Goal: Use online tool/utility: Use online tool/utility

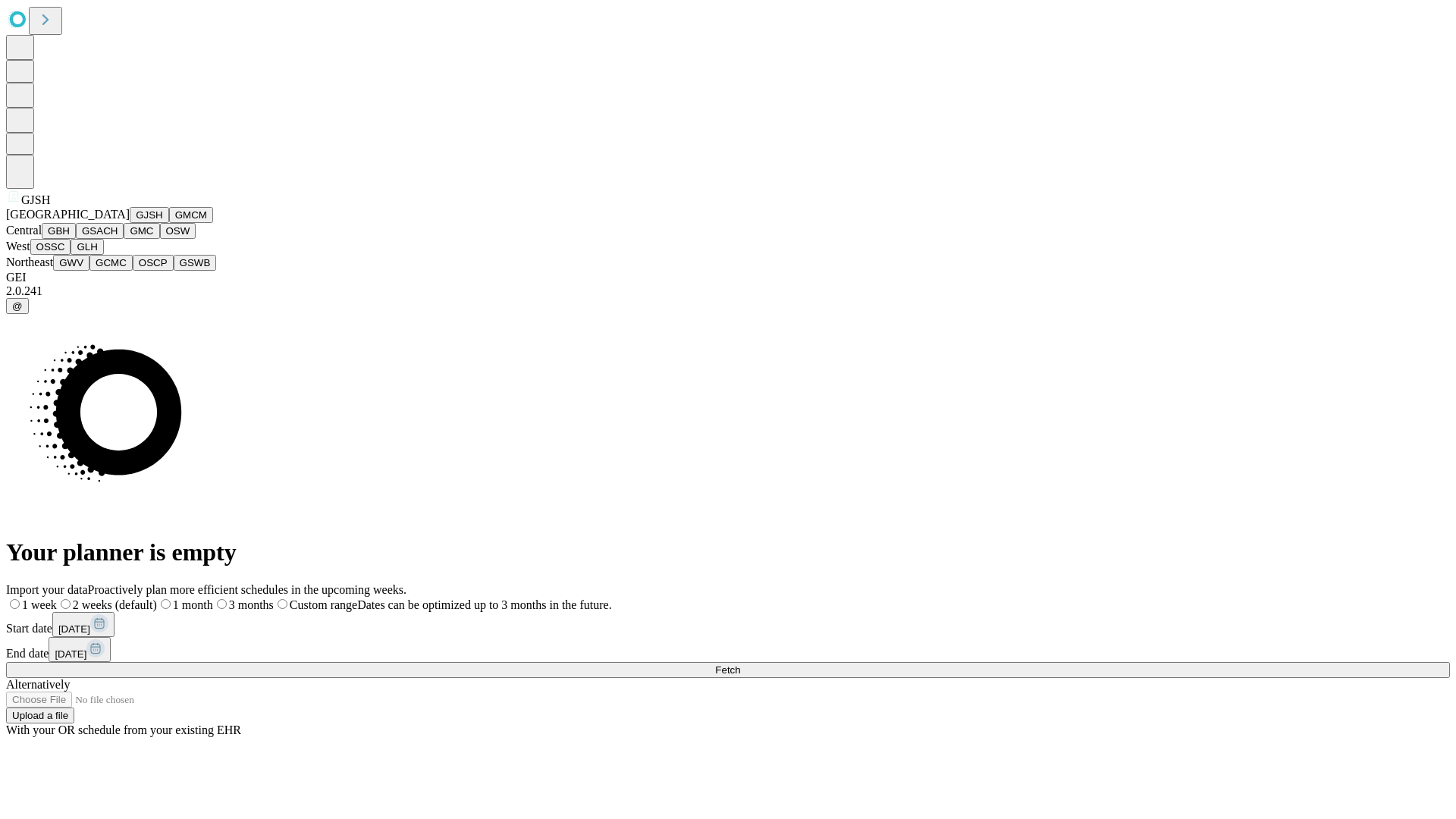
click at [130, 223] on button "GJSH" at bounding box center [150, 215] width 39 height 16
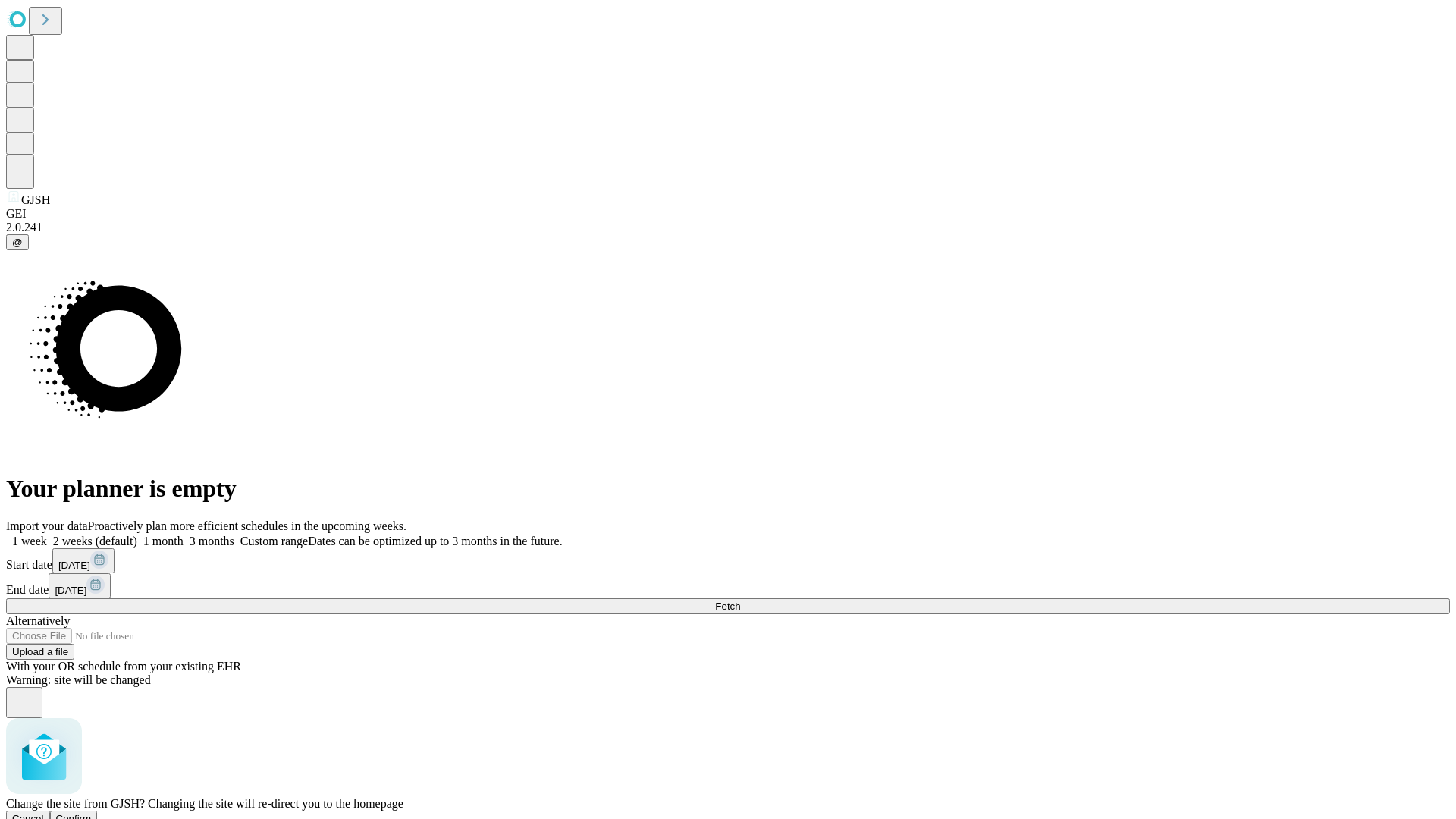
click at [92, 813] on span "Confirm" at bounding box center [74, 819] width 35 height 12
click at [137, 534] on label "2 weeks (default)" at bounding box center [93, 540] width 91 height 13
click at [740, 600] on span "Fetch" at bounding box center [727, 606] width 25 height 12
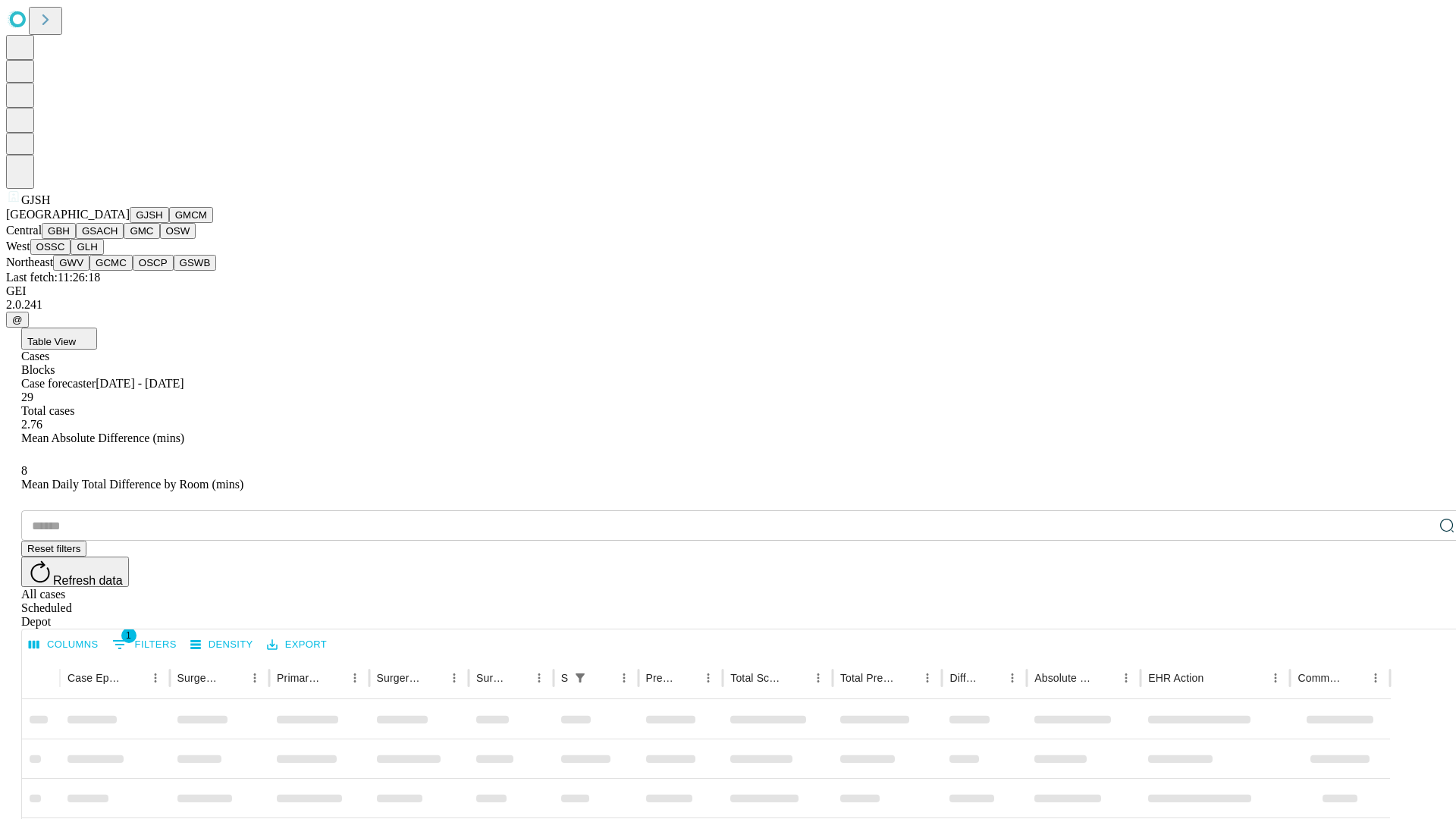
click at [170, 223] on button "GMCM" at bounding box center [191, 215] width 44 height 16
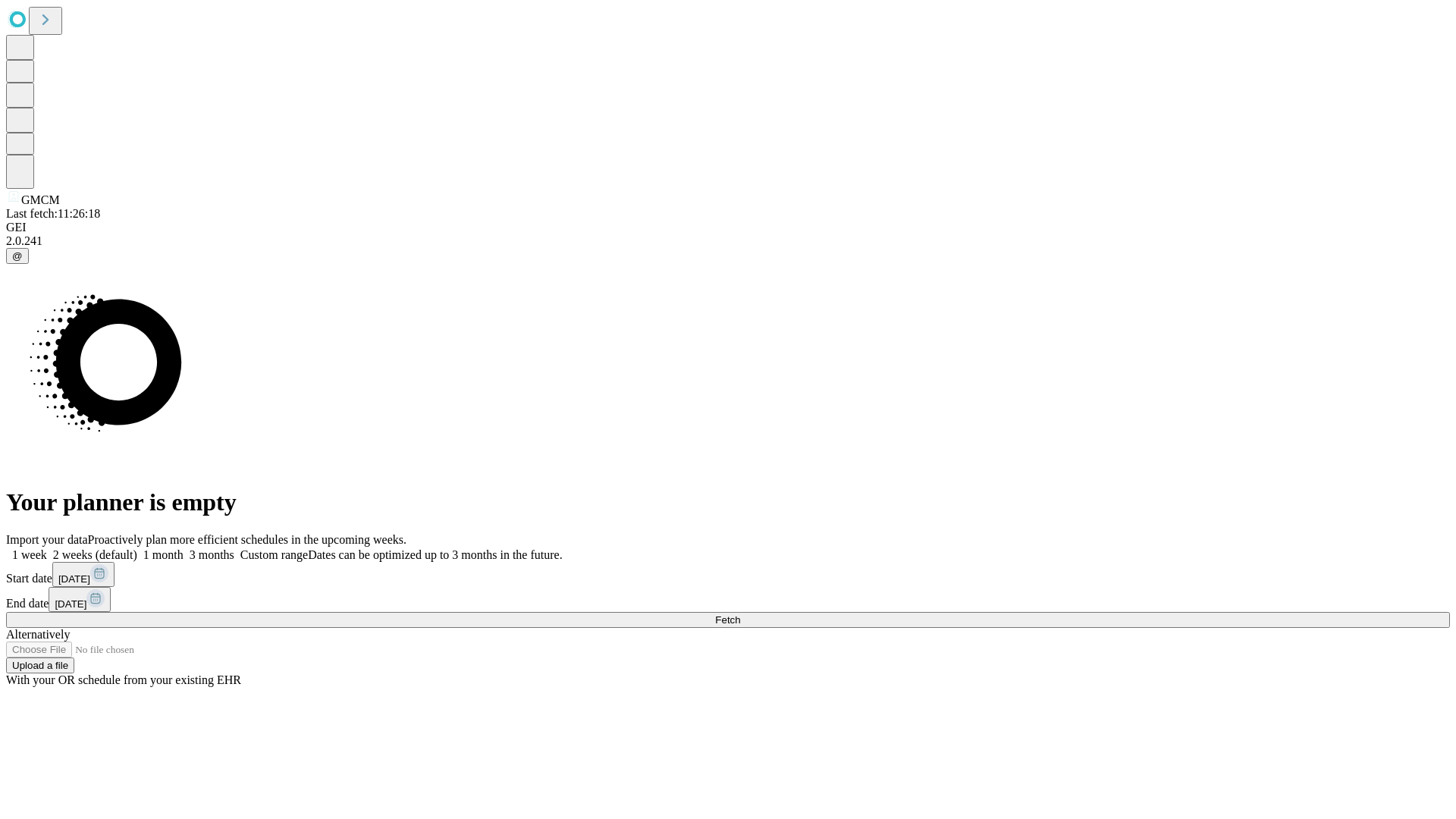
click at [137, 548] on label "2 weeks (default)" at bounding box center [93, 554] width 91 height 13
click at [740, 614] on span "Fetch" at bounding box center [727, 620] width 25 height 12
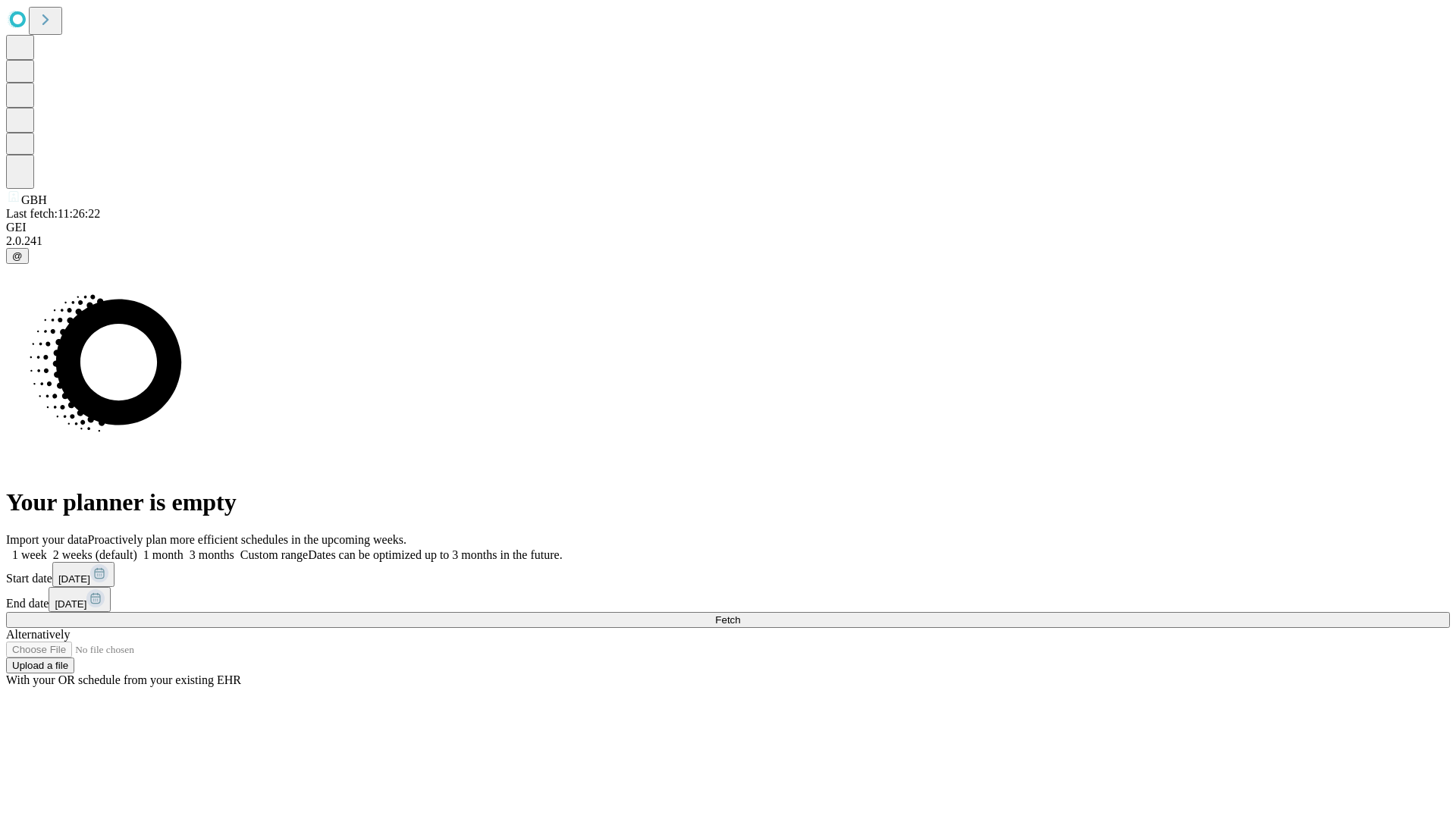
click at [137, 548] on label "2 weeks (default)" at bounding box center [93, 554] width 91 height 13
click at [740, 614] on span "Fetch" at bounding box center [727, 620] width 25 height 12
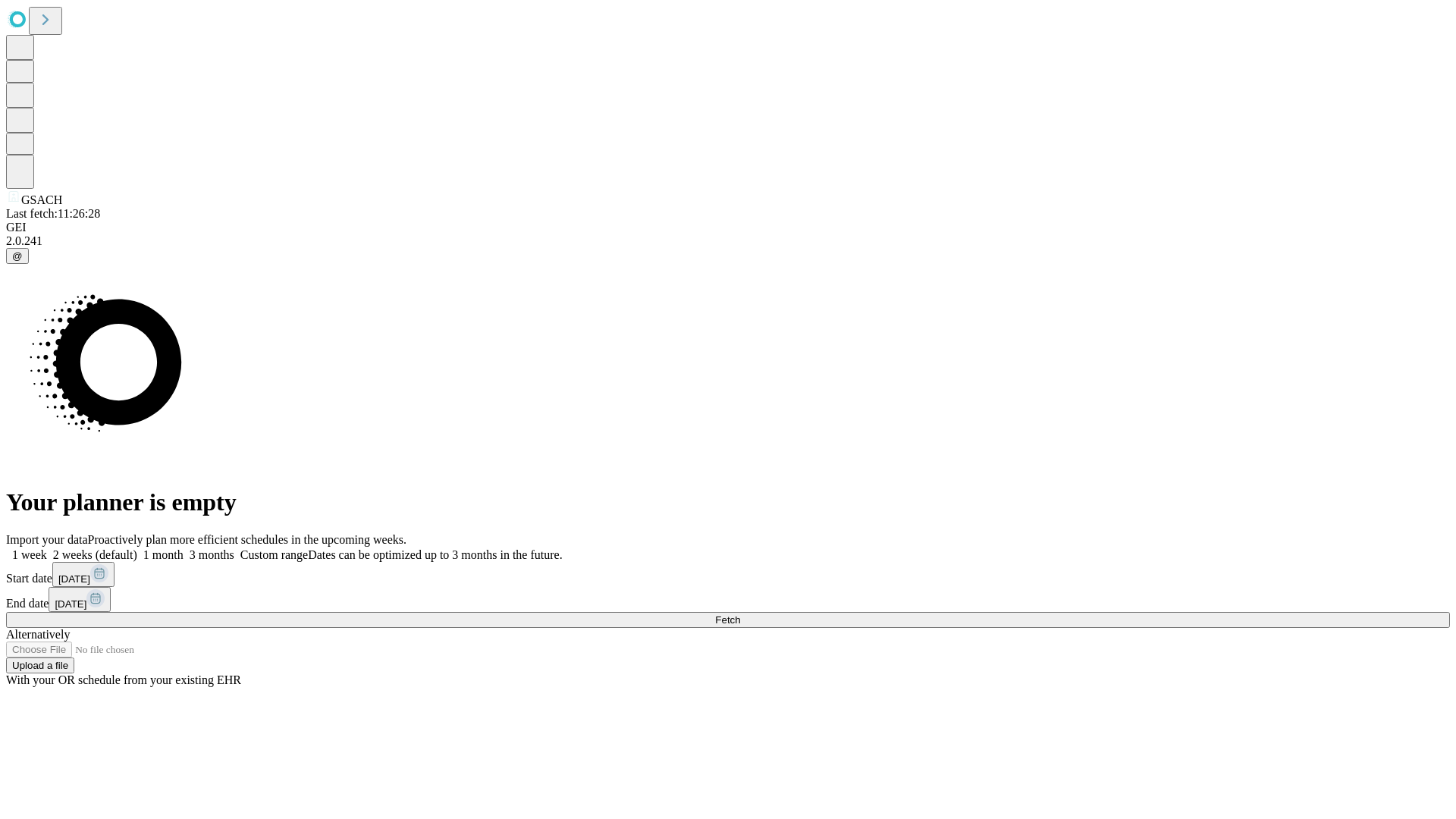
click at [740, 614] on span "Fetch" at bounding box center [727, 620] width 25 height 12
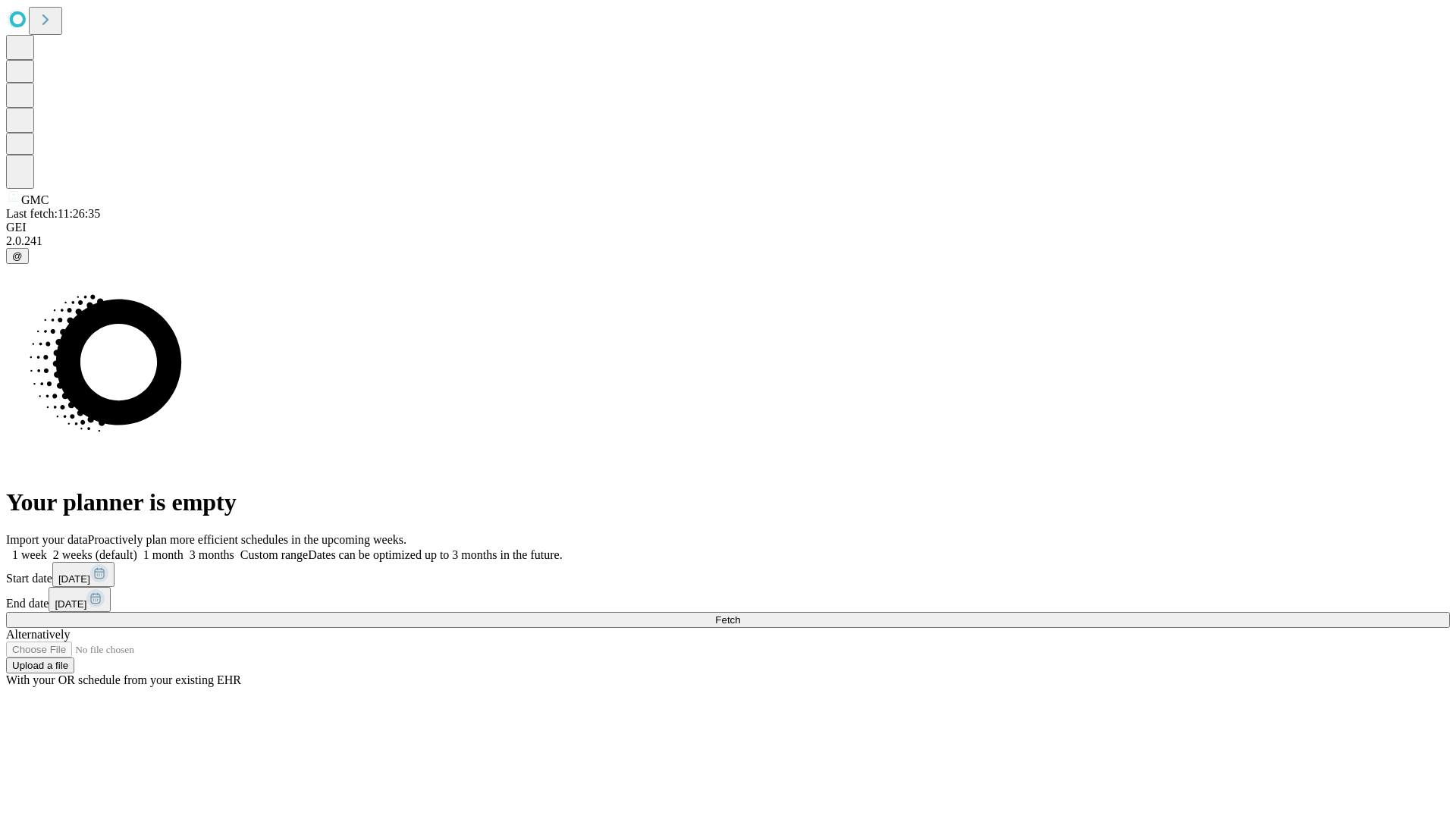
click at [137, 548] on label "2 weeks (default)" at bounding box center [93, 554] width 91 height 13
click at [740, 614] on span "Fetch" at bounding box center [727, 620] width 25 height 12
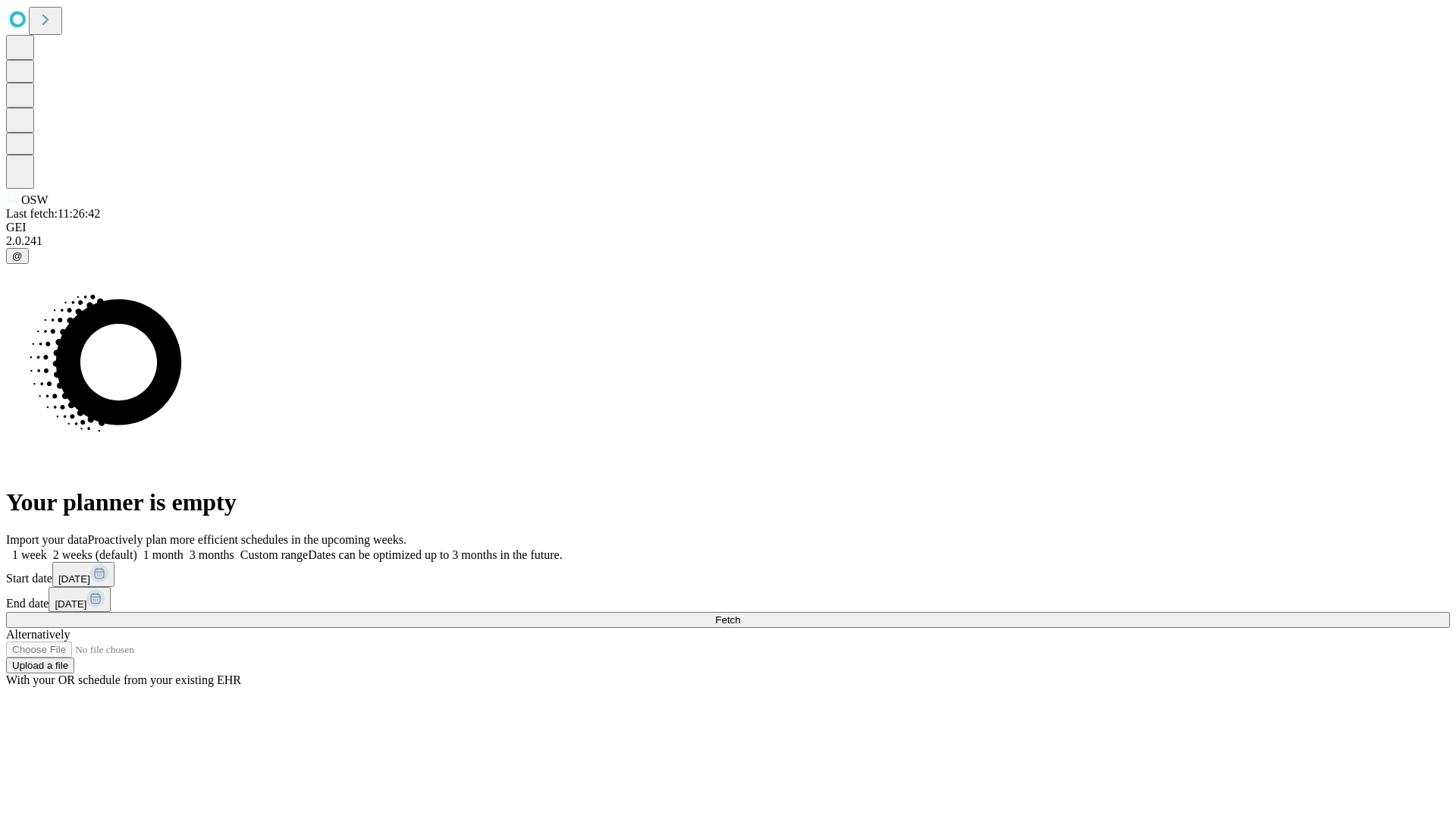
click at [137, 548] on label "2 weeks (default)" at bounding box center [93, 554] width 91 height 13
click at [740, 614] on span "Fetch" at bounding box center [727, 620] width 25 height 12
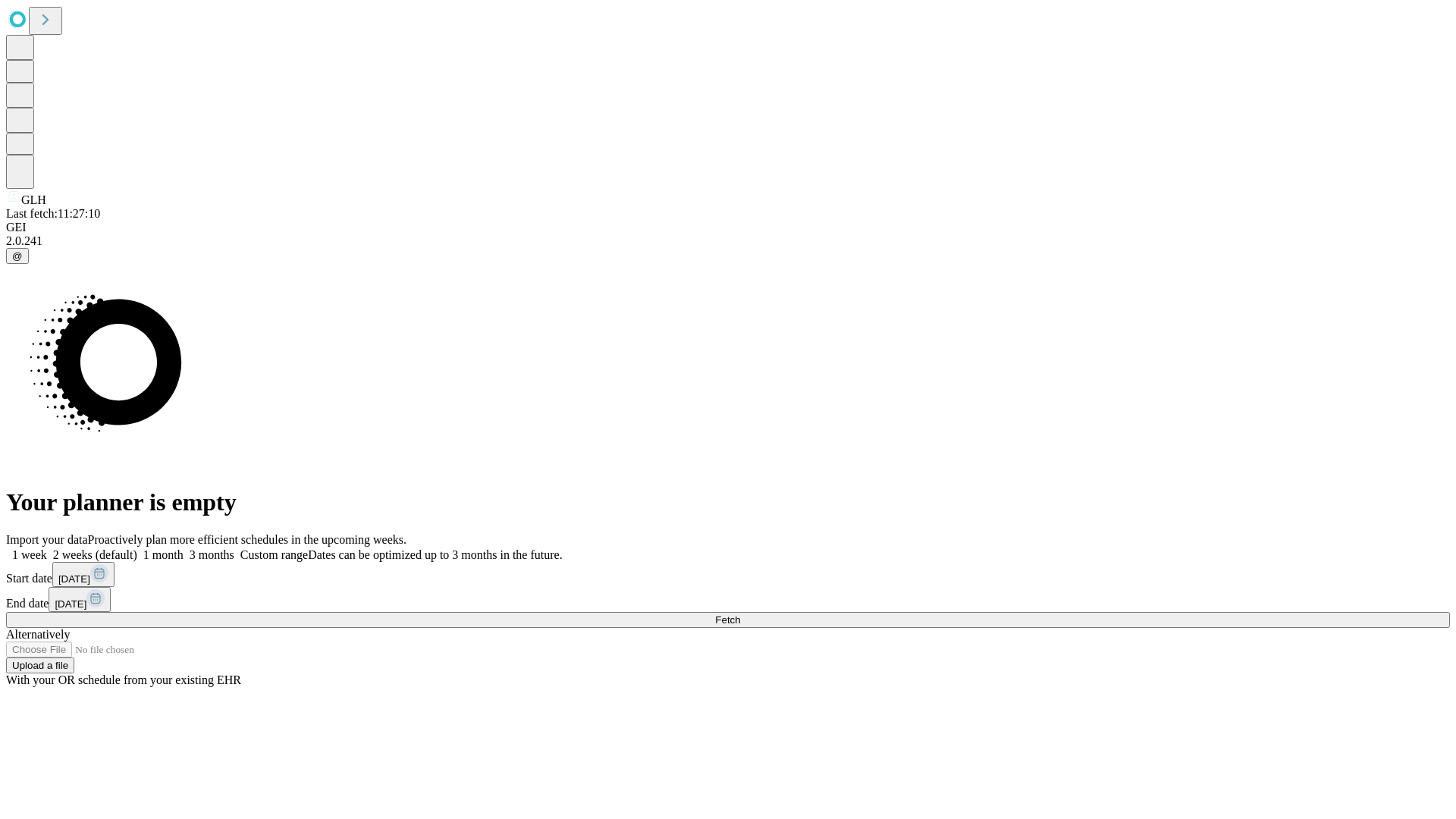
click at [137, 548] on label "2 weeks (default)" at bounding box center [93, 554] width 91 height 13
click at [740, 614] on span "Fetch" at bounding box center [727, 620] width 25 height 12
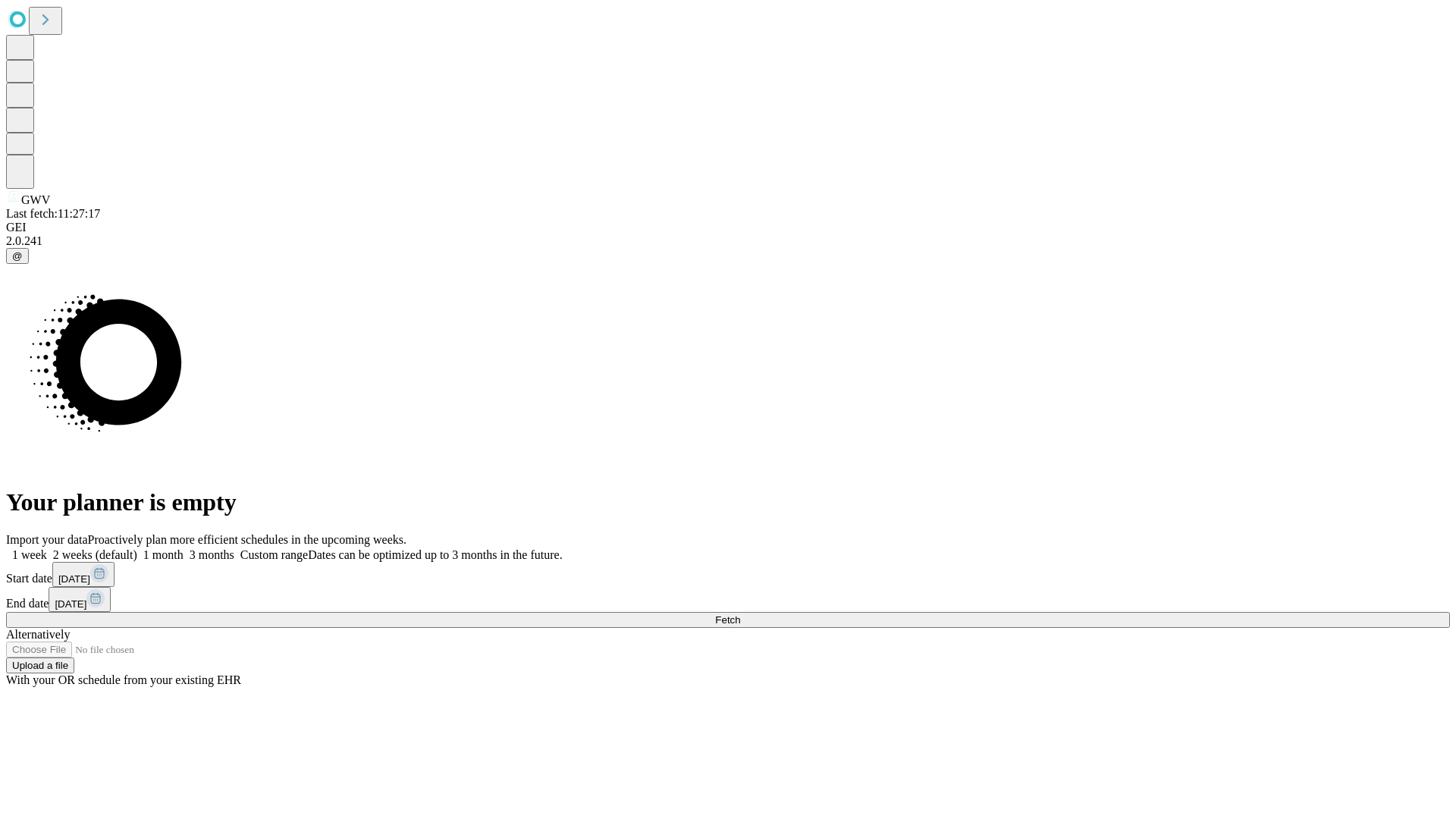
click at [137, 548] on label "2 weeks (default)" at bounding box center [93, 554] width 91 height 13
click at [740, 614] on span "Fetch" at bounding box center [727, 620] width 25 height 12
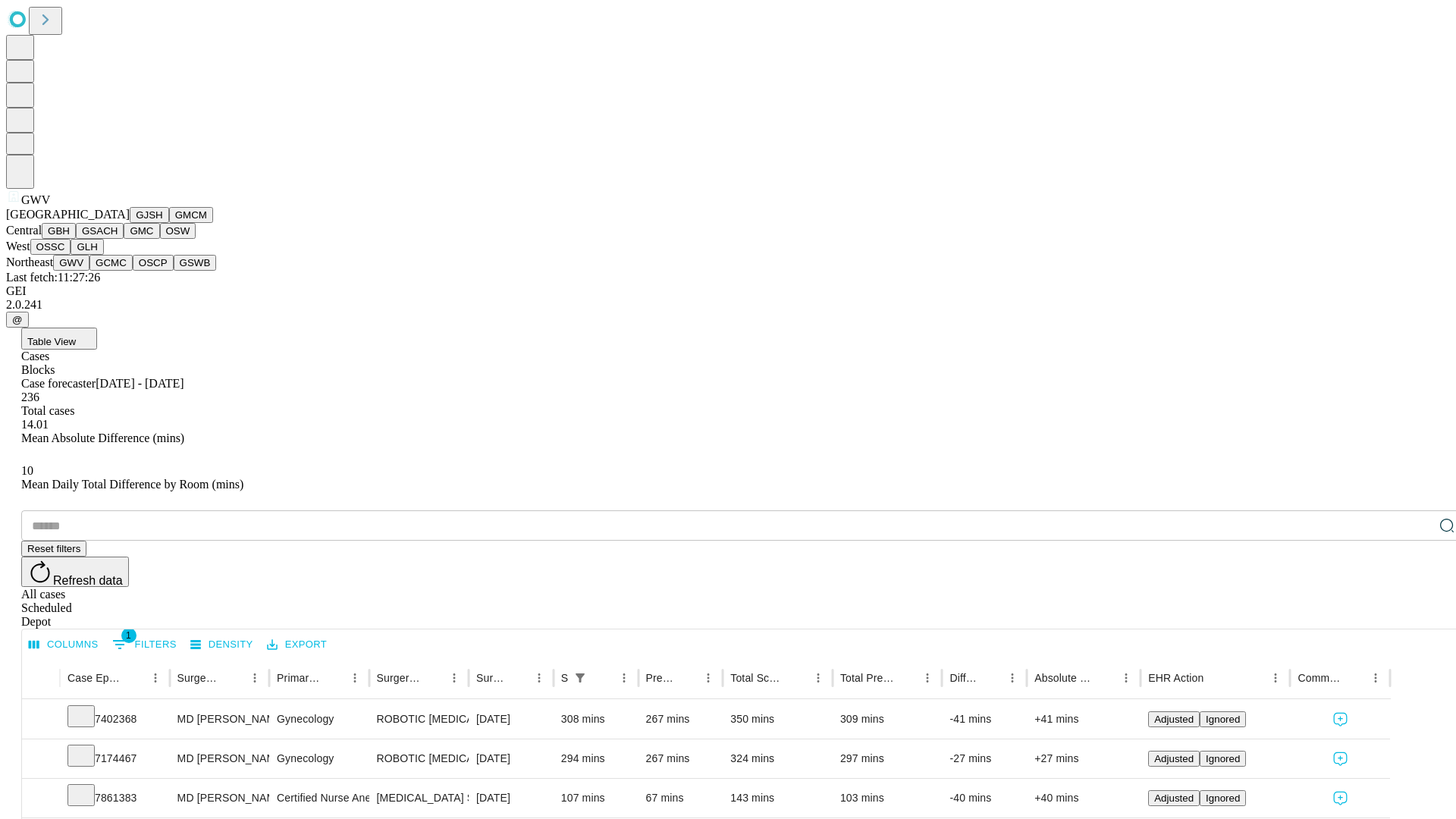
click at [117, 271] on button "GCMC" at bounding box center [111, 262] width 43 height 16
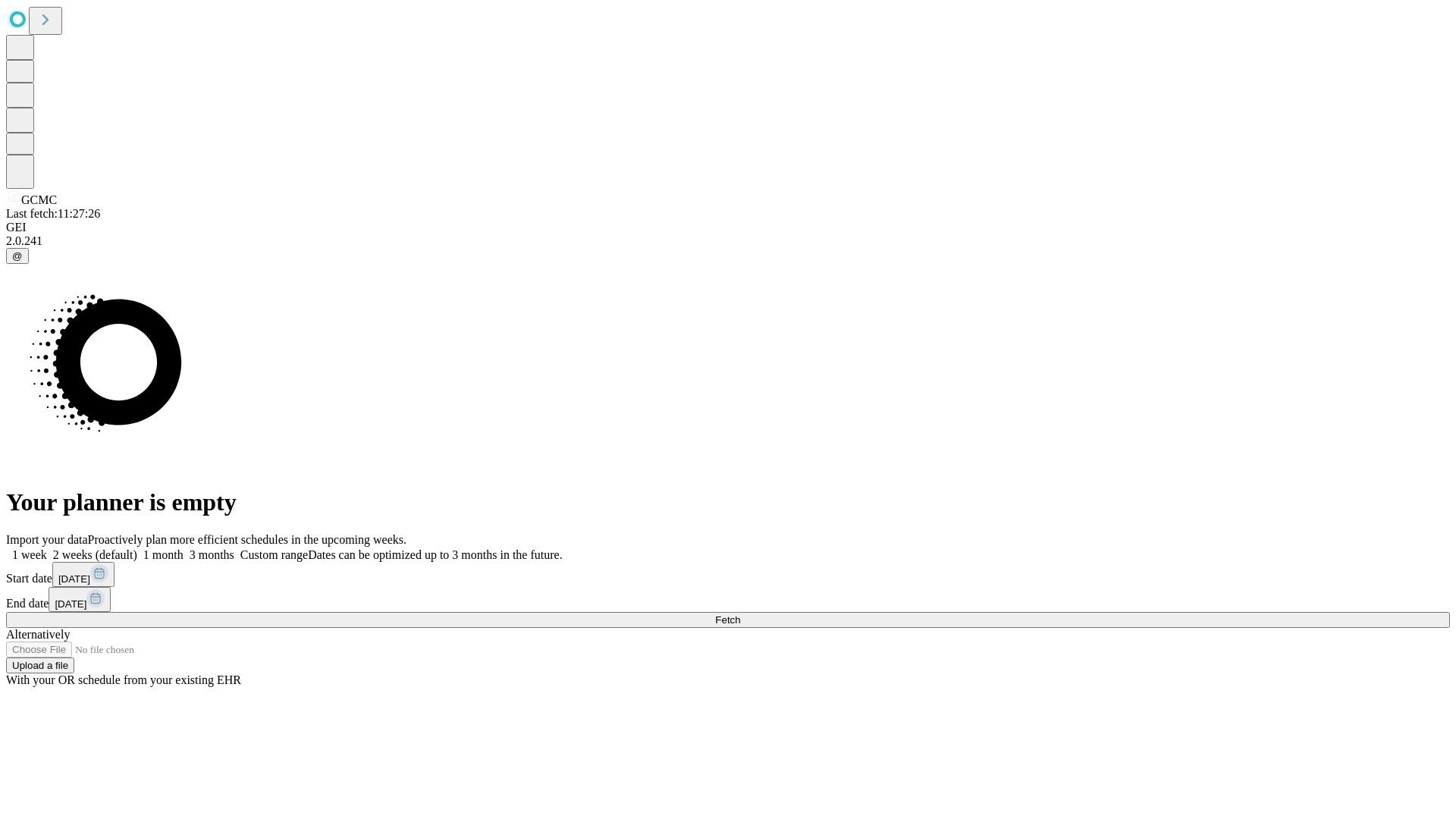
click at [137, 548] on label "2 weeks (default)" at bounding box center [93, 554] width 91 height 13
click at [740, 614] on span "Fetch" at bounding box center [727, 620] width 25 height 12
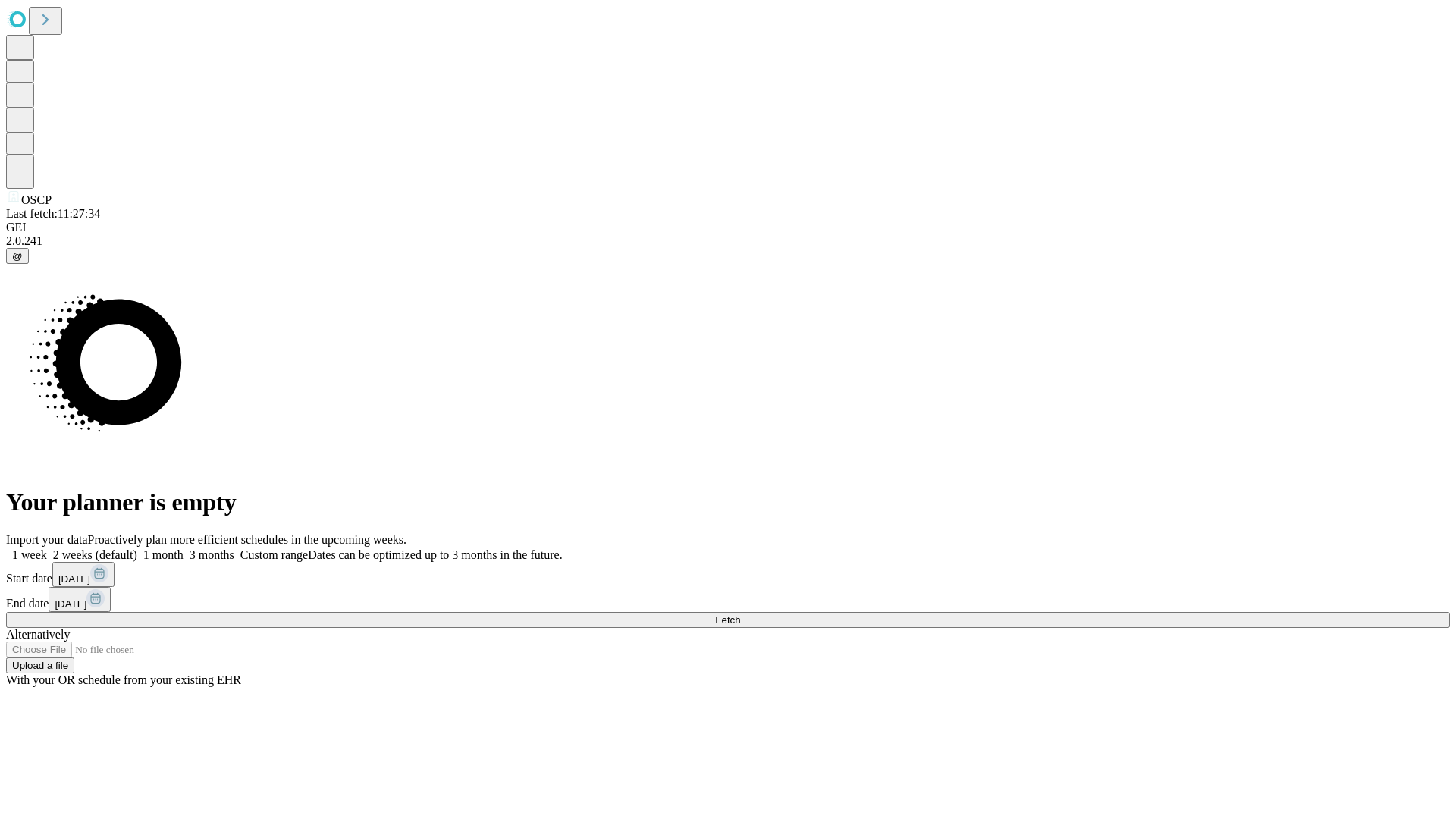
click at [740, 614] on span "Fetch" at bounding box center [727, 620] width 25 height 12
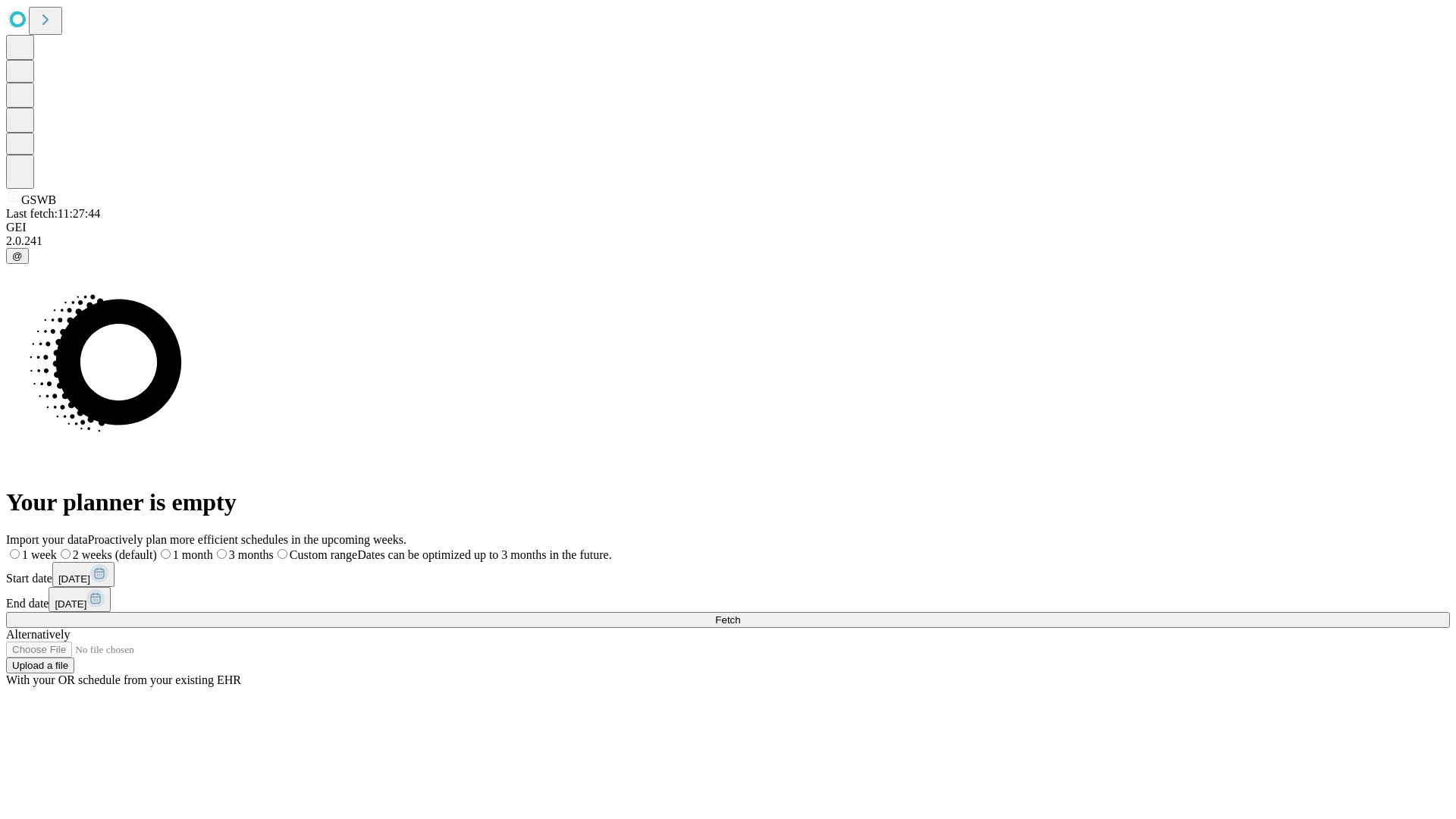
click at [157, 548] on label "2 weeks (default)" at bounding box center [107, 554] width 101 height 13
click at [740, 614] on span "Fetch" at bounding box center [727, 620] width 25 height 12
